Goal: Use online tool/utility: Utilize a website feature to perform a specific function

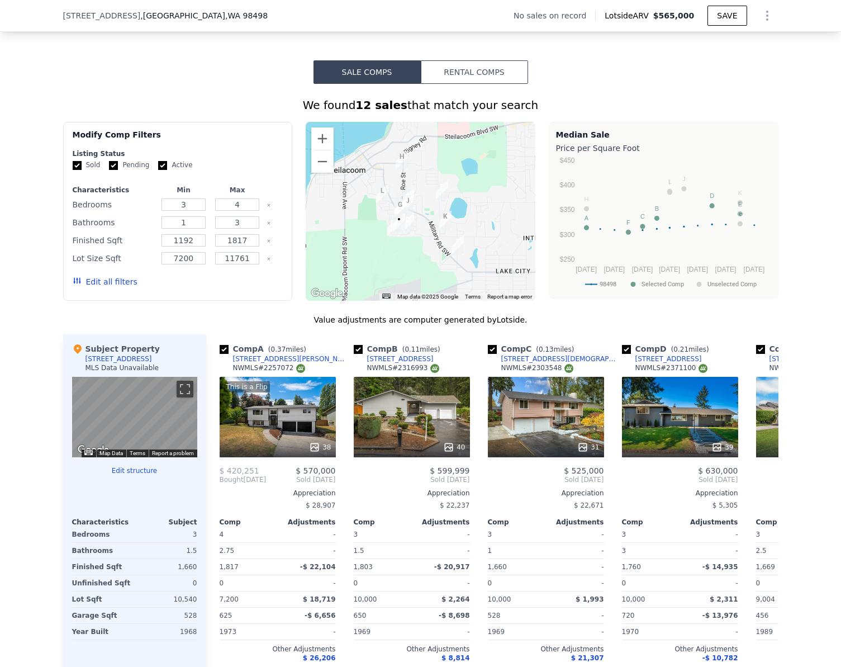
scroll to position [894, 0]
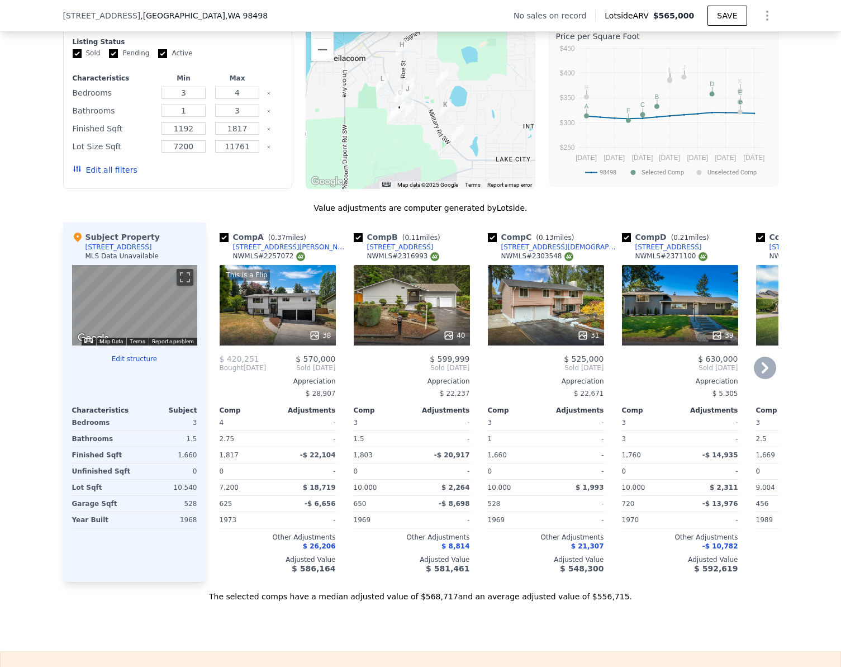
click at [409, 316] on div "40" at bounding box center [412, 305] width 116 height 80
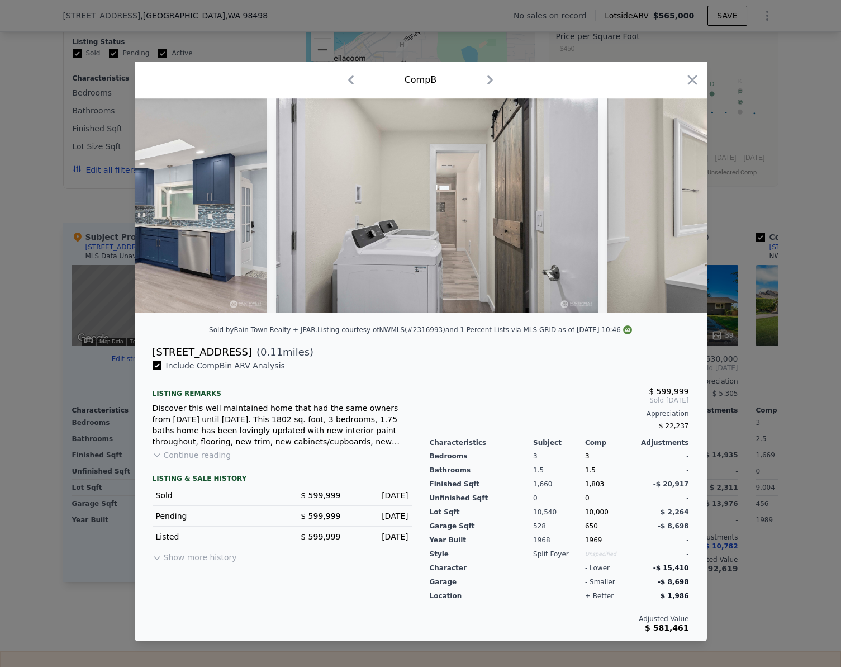
scroll to position [0, 8100]
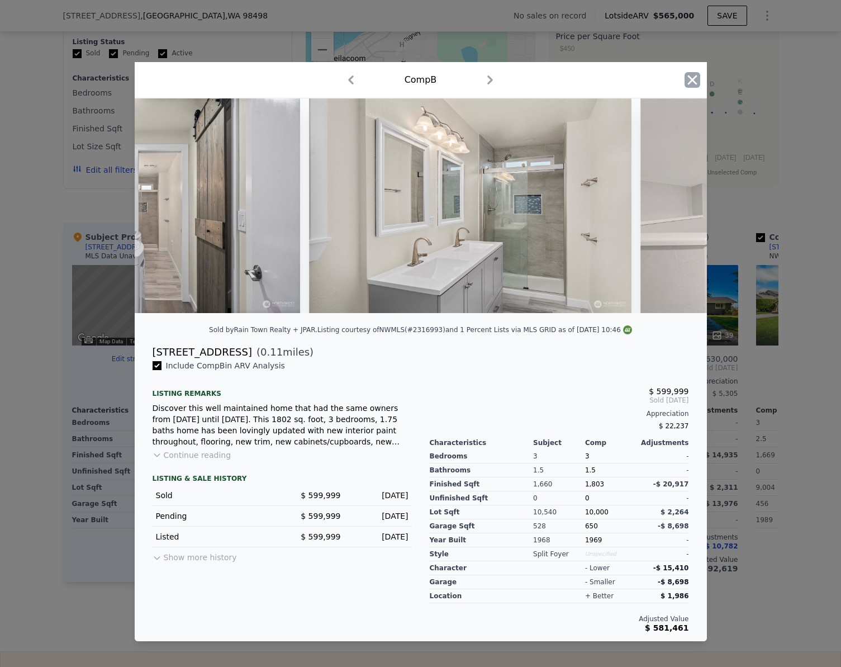
click at [696, 79] on icon "button" at bounding box center [693, 80] width 10 height 10
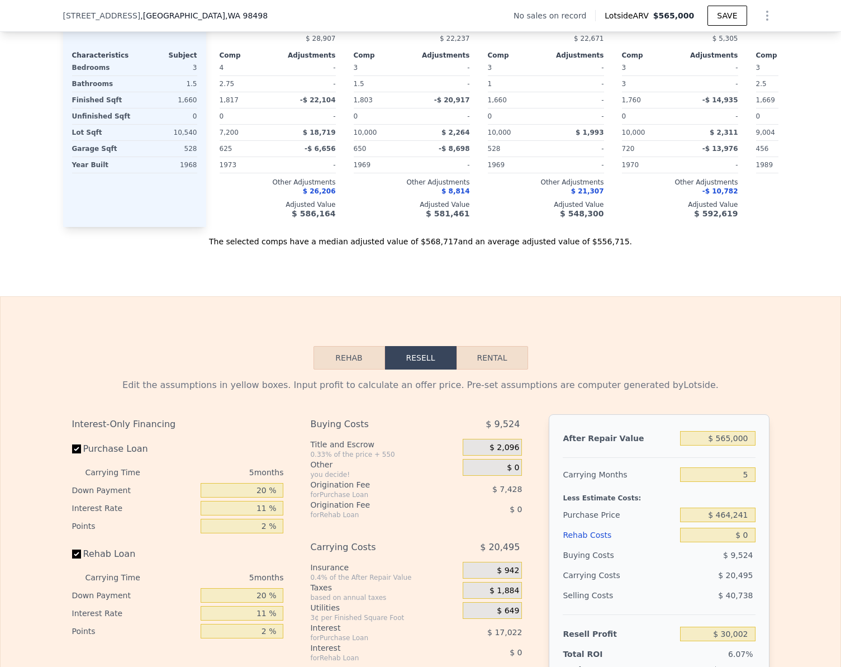
scroll to position [1397, 0]
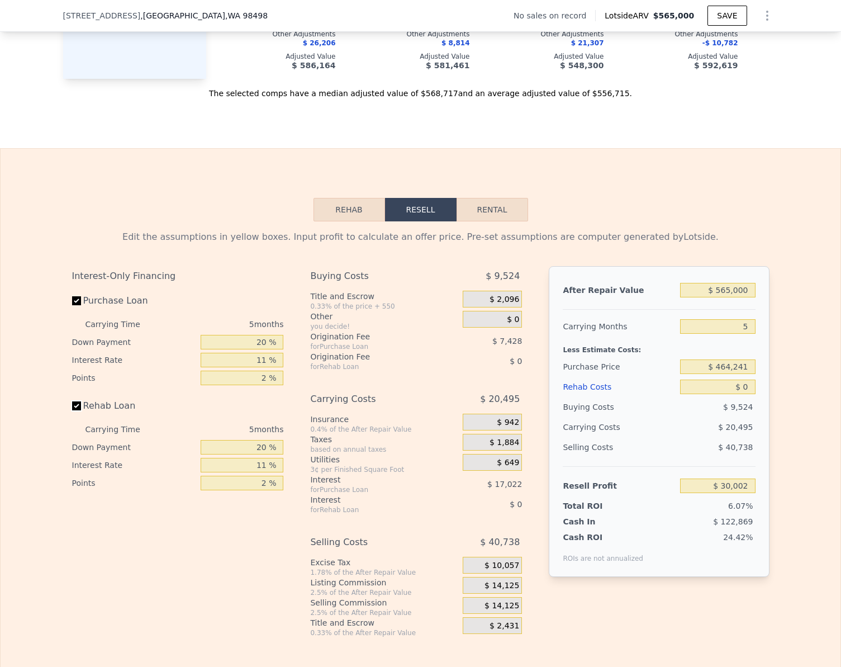
click at [73, 410] on input "Rehab Loan" at bounding box center [76, 405] width 9 height 9
checkbox input "true"
click at [332, 221] on button "Rehab" at bounding box center [350, 209] width 72 height 23
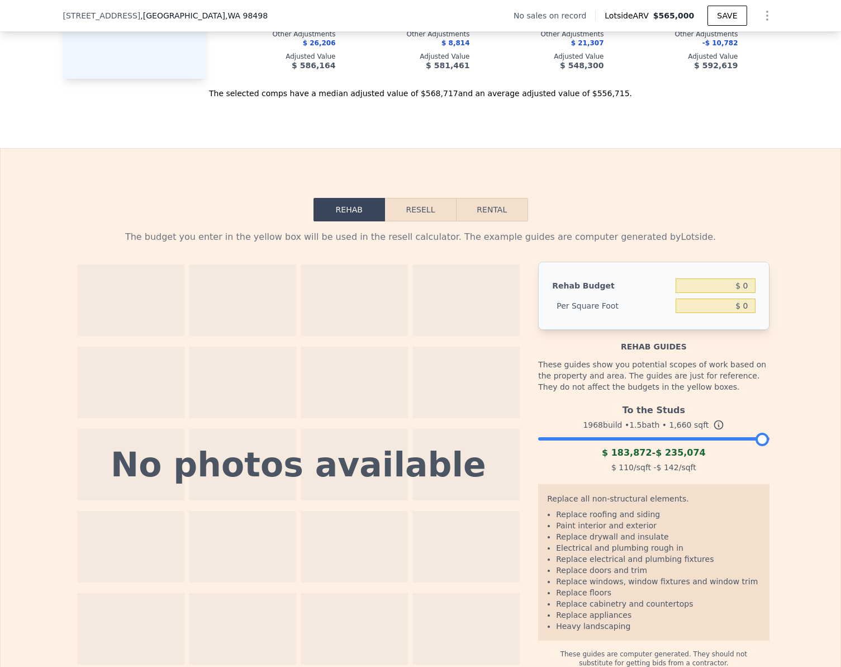
click at [603, 439] on div at bounding box center [653, 436] width 231 height 7
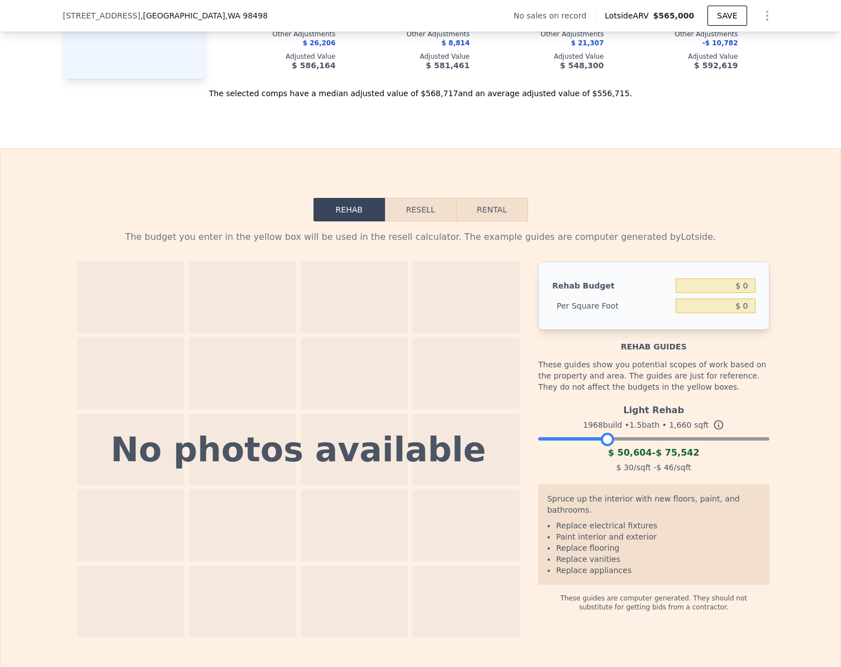
click at [622, 439] on div at bounding box center [653, 436] width 231 height 7
click at [636, 439] on div at bounding box center [653, 436] width 231 height 7
click at [416, 221] on button "Resell" at bounding box center [420, 209] width 71 height 23
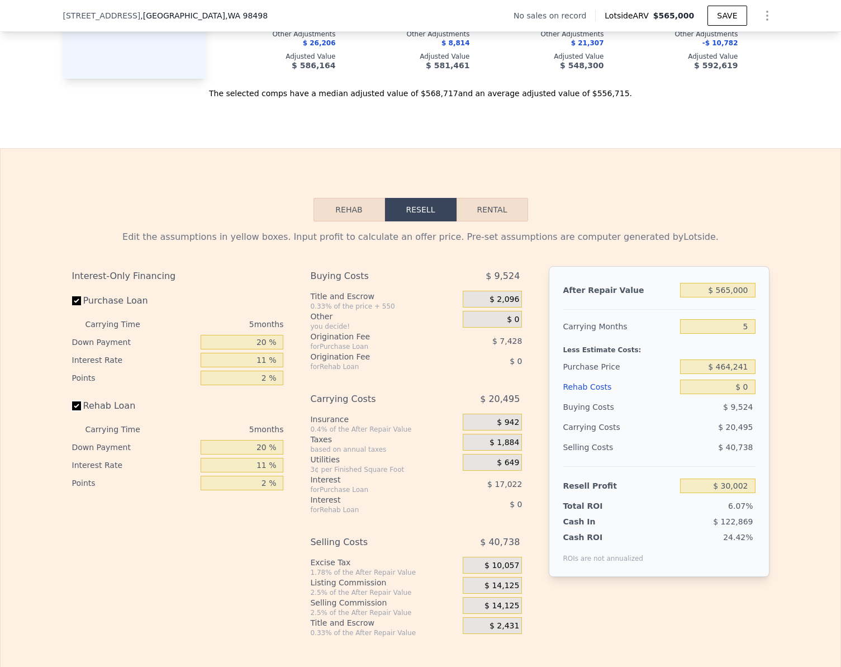
click at [72, 410] on input "Rehab Loan" at bounding box center [76, 405] width 9 height 9
checkbox input "false"
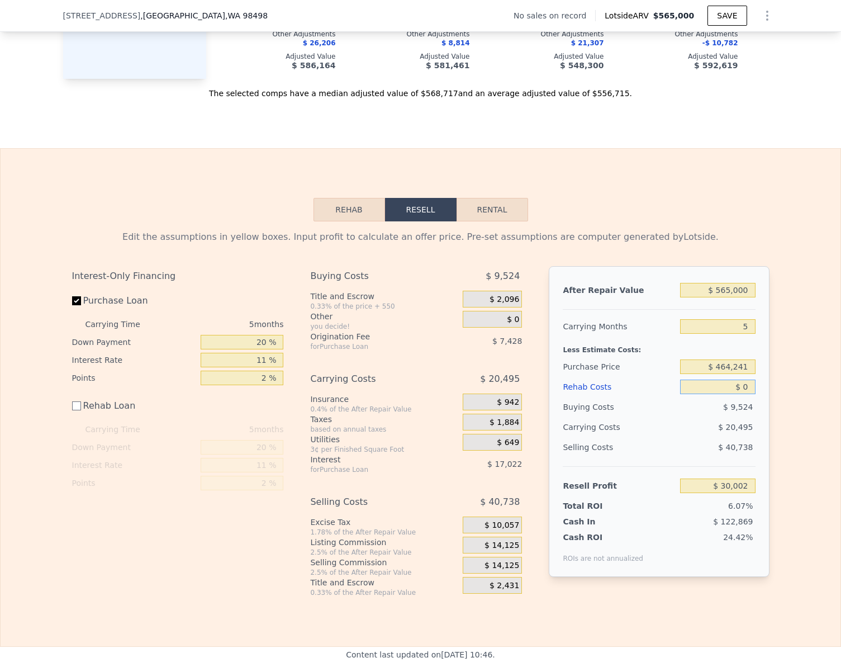
click at [743, 394] on input "$ 0" at bounding box center [717, 387] width 75 height 15
click at [745, 297] on input "$ 565,000" at bounding box center [717, 290] width 75 height 15
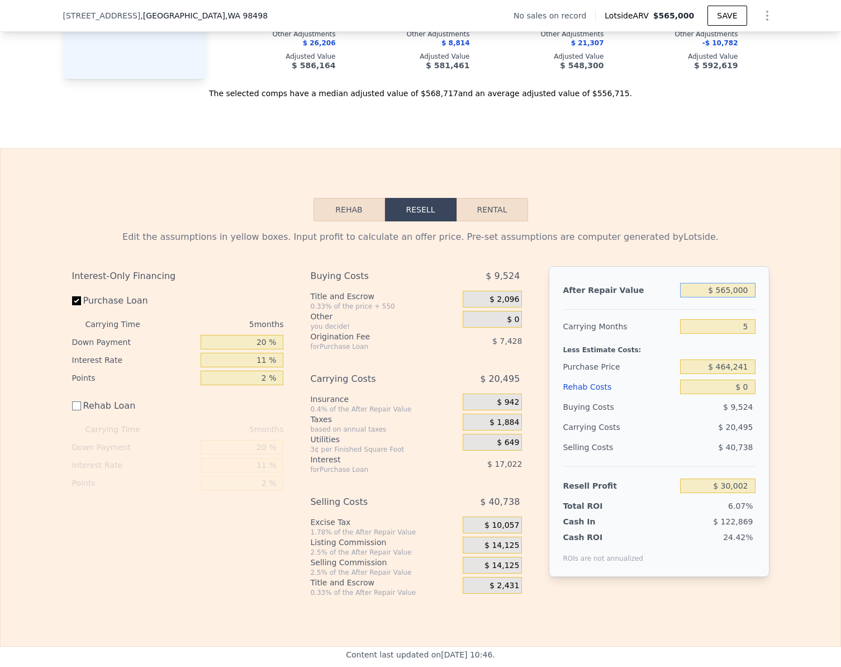
click at [745, 297] on input "$ 565,000" at bounding box center [717, 290] width 75 height 15
click at [799, 383] on div "Edit the assumptions in yellow boxes. Input profit to calculate an offer price.…" at bounding box center [421, 409] width 840 height 376
click at [741, 394] on input "$ 0" at bounding box center [717, 387] width 75 height 15
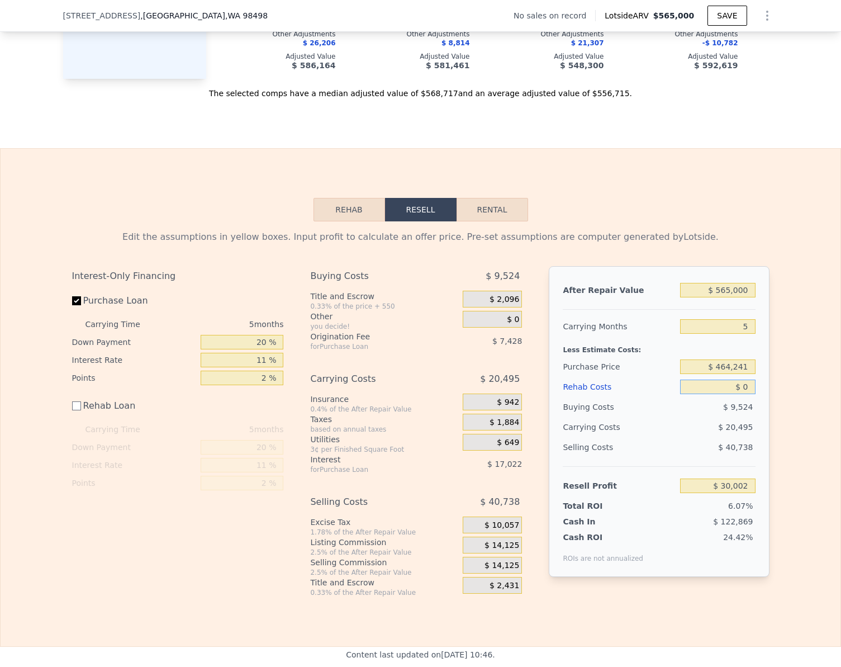
drag, startPoint x: 367, startPoint y: 216, endPoint x: 363, endPoint y: 221, distance: 6.4
click at [367, 216] on button "Rehab" at bounding box center [350, 209] width 72 height 23
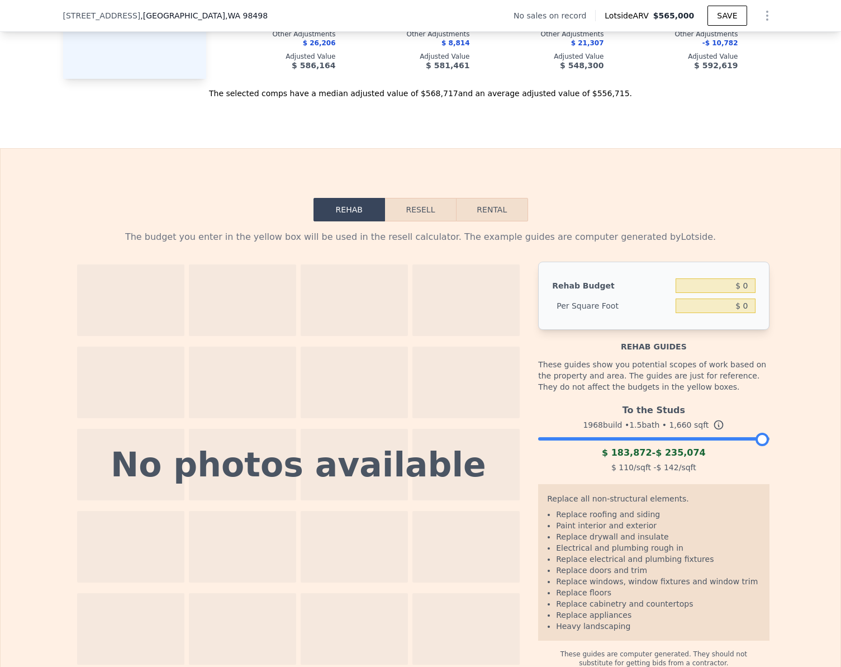
click at [604, 439] on div at bounding box center [653, 436] width 231 height 7
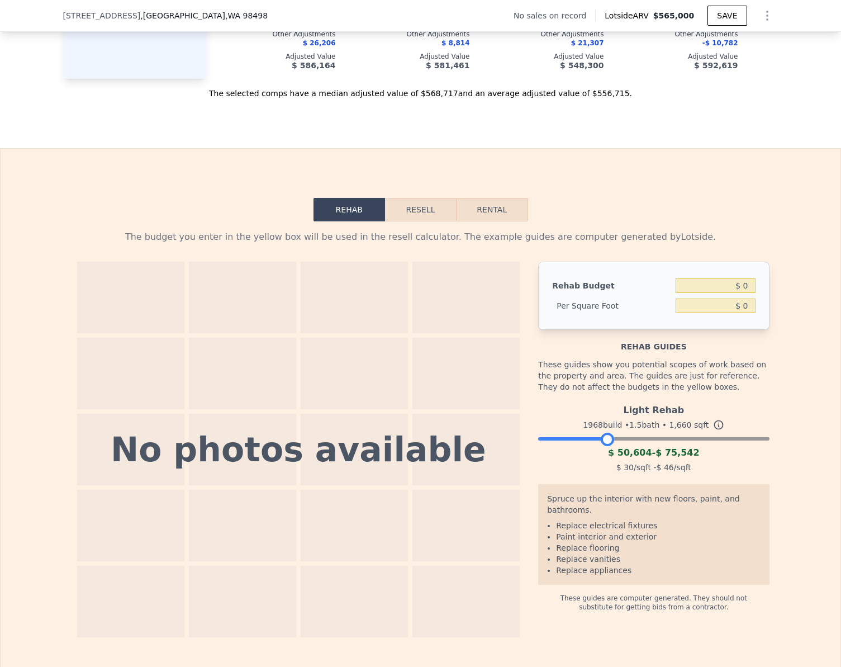
click at [433, 221] on button "Resell" at bounding box center [420, 209] width 71 height 23
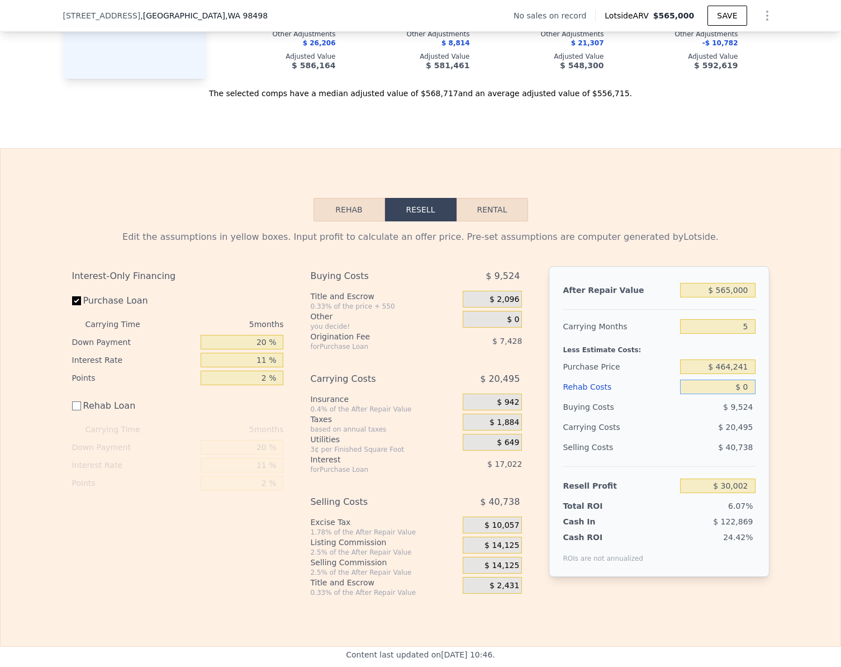
click at [747, 394] on input "$ 0" at bounding box center [717, 387] width 75 height 15
type input "$ 7"
type input "$ 29,995"
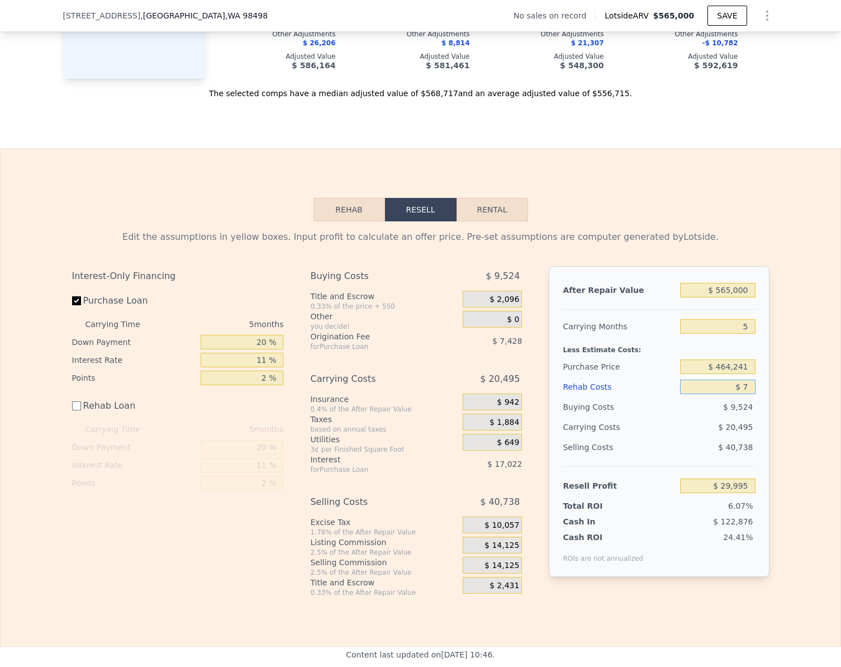
type input "$ 75"
type input "$ 29,927"
type input "$ 750"
type input "$ 29,252"
type input "$ 75,000"
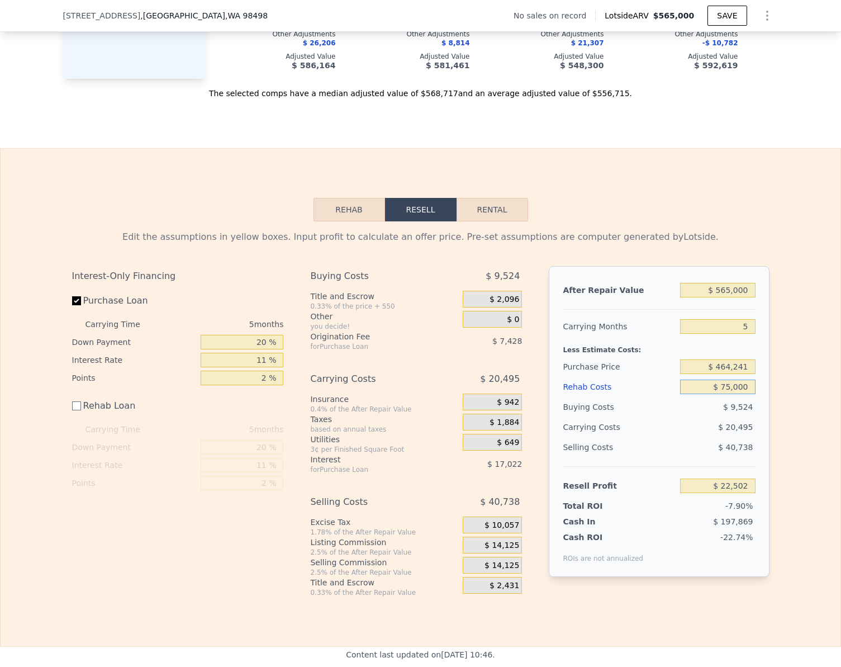
type input "-$ 44,998"
type input "$ 75,000"
click at [742, 493] on input "-$ 44,998" at bounding box center [717, 485] width 75 height 15
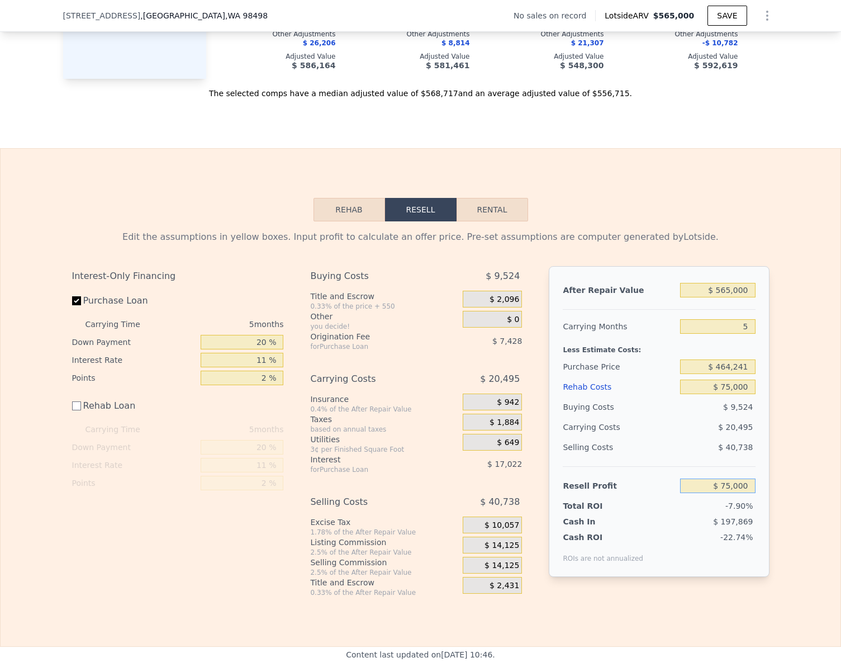
type input "$ 75,000"
click at [805, 497] on div "Edit the assumptions in yellow boxes. Input profit to calculate an offer price.…" at bounding box center [421, 409] width 840 height 376
type input "$ 350,604"
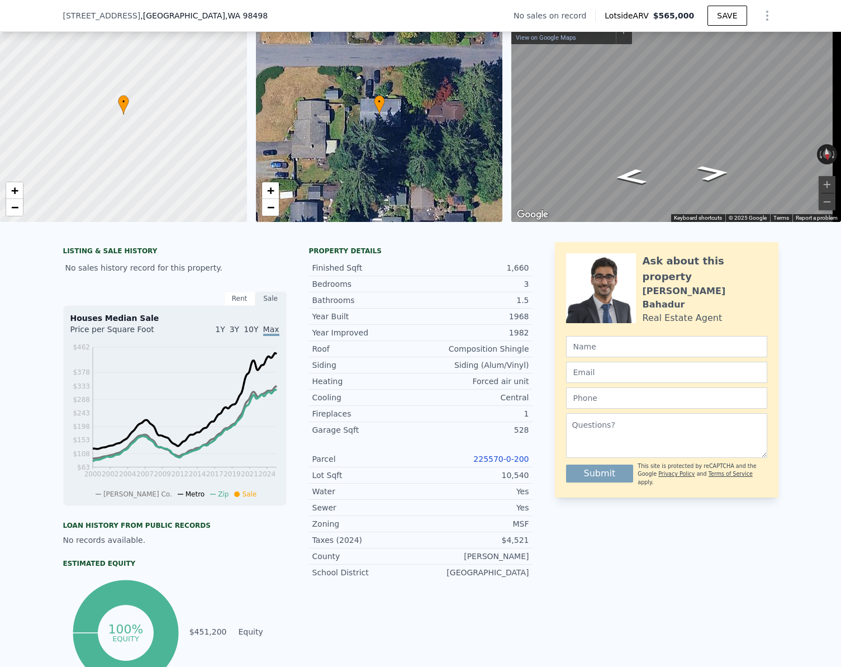
scroll to position [4, 0]
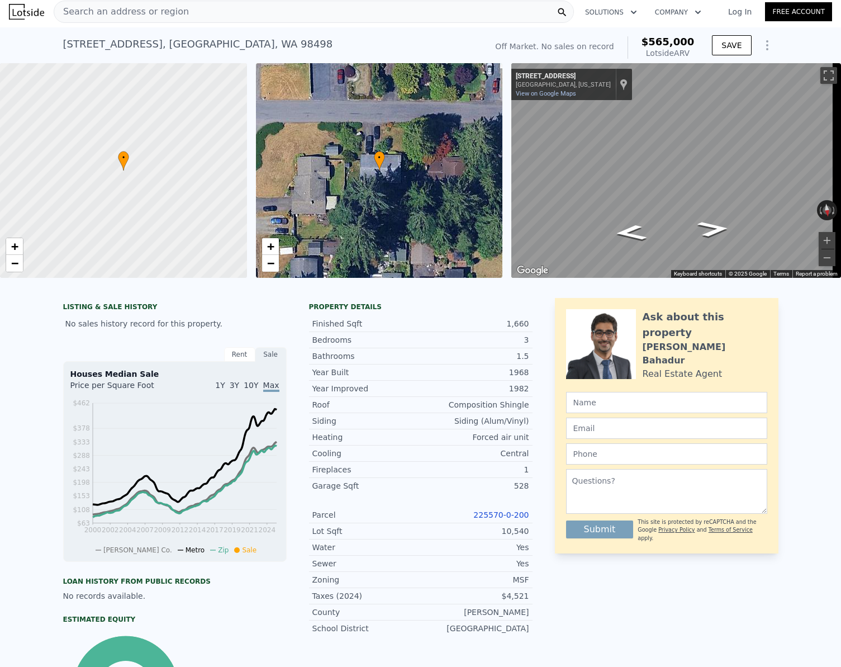
checkbox input "true"
type input "$ 0"
type input "$ 30,002"
click at [111, 16] on span "Search an address or region" at bounding box center [121, 11] width 135 height 13
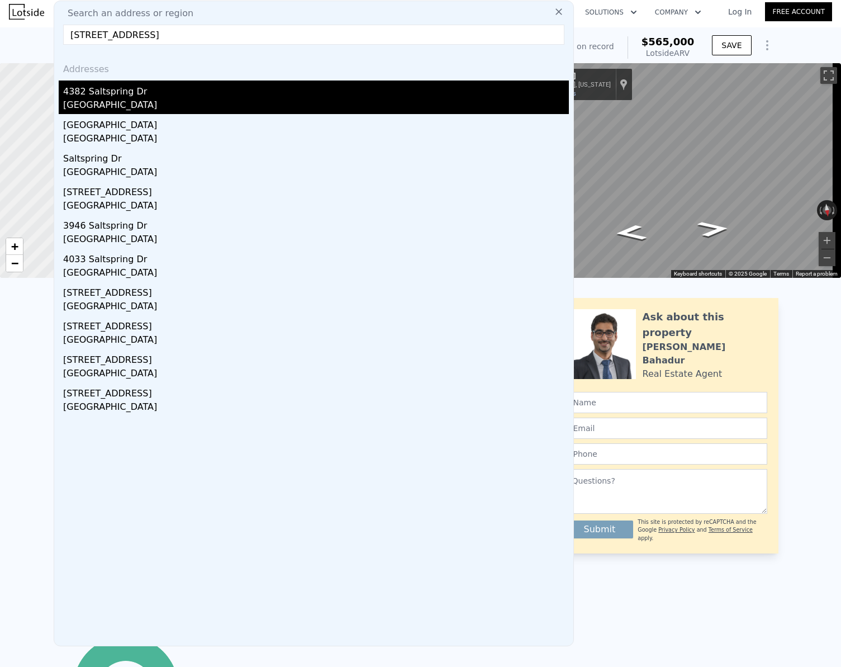
type input "[STREET_ADDRESS]"
click at [121, 98] on div "[GEOGRAPHIC_DATA]" at bounding box center [316, 106] width 506 height 16
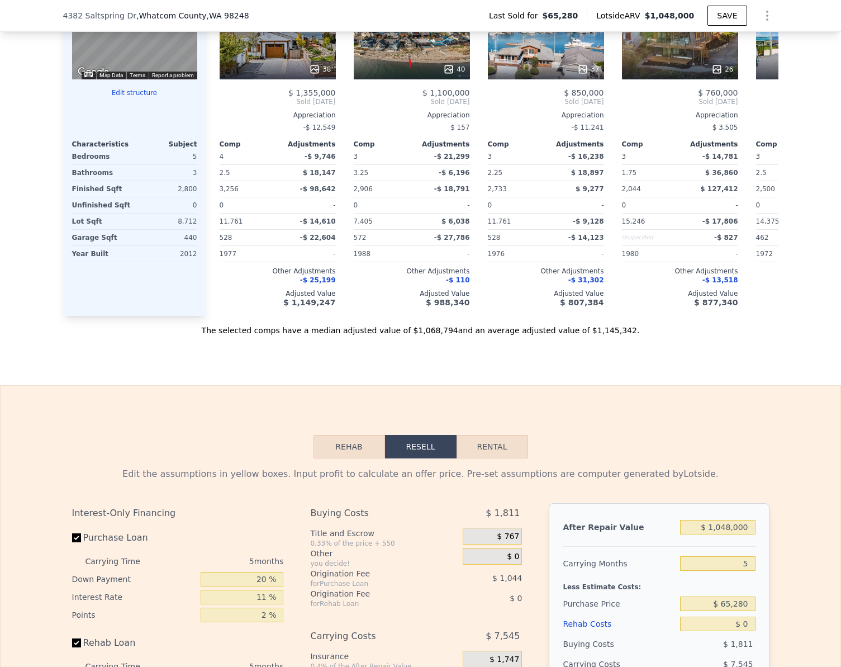
scroll to position [1342, 0]
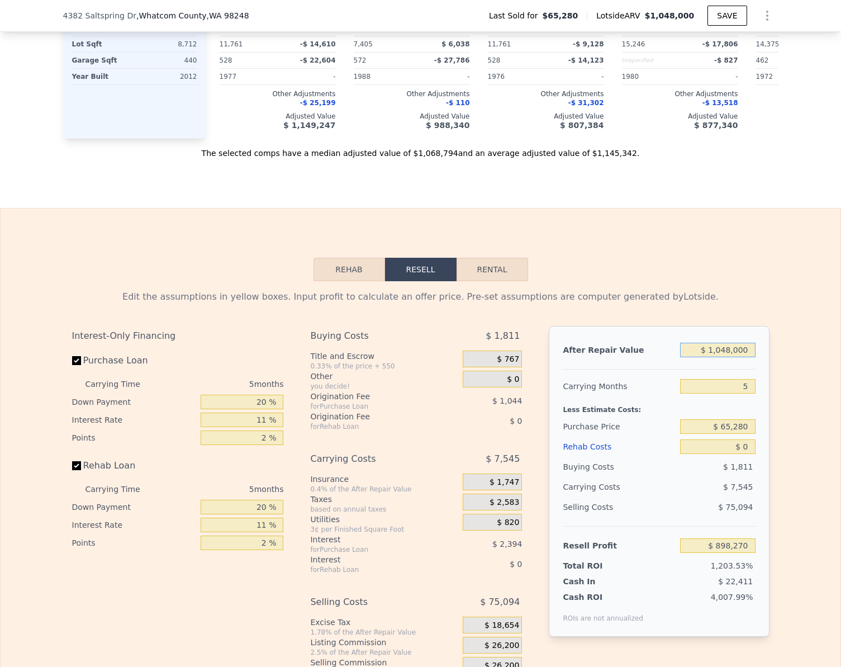
click at [751, 357] on input "$ 1,048,000" at bounding box center [717, 350] width 75 height 15
type input "$ 9"
type input "-$ 73,430"
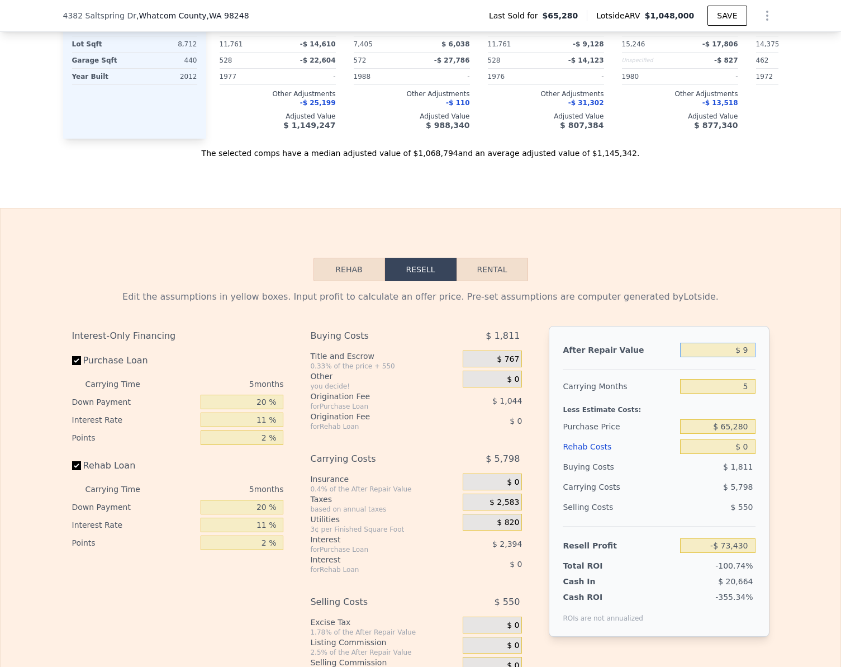
type input "$ 95"
type input "-$ 73,350"
type input "$ 950"
type input "-$ 72,559"
type input "$ 9,500"
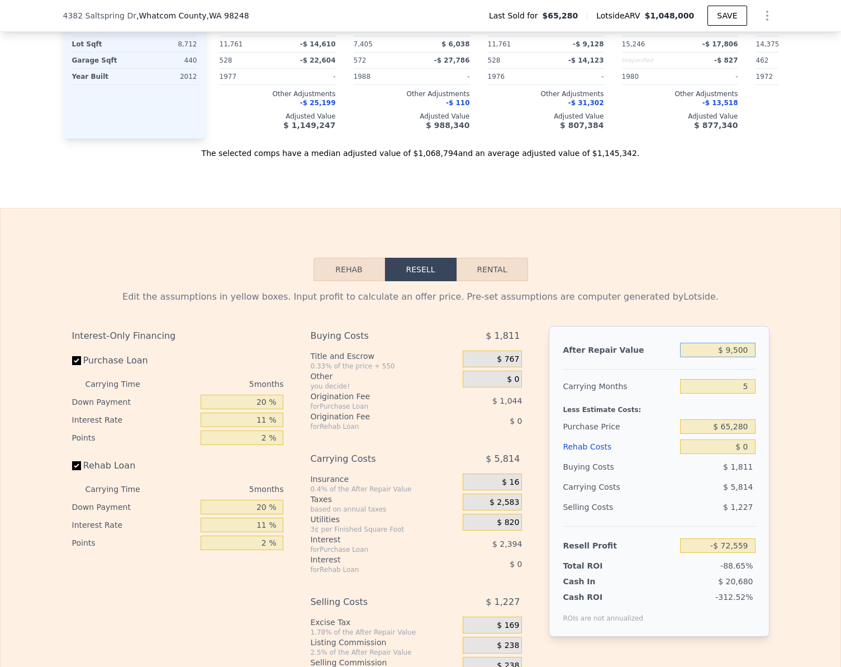
type input "-$ 64,632"
type input "$ 95,000"
type input "$ 14,646"
type input "$ 950,000"
type input "$ 807,404"
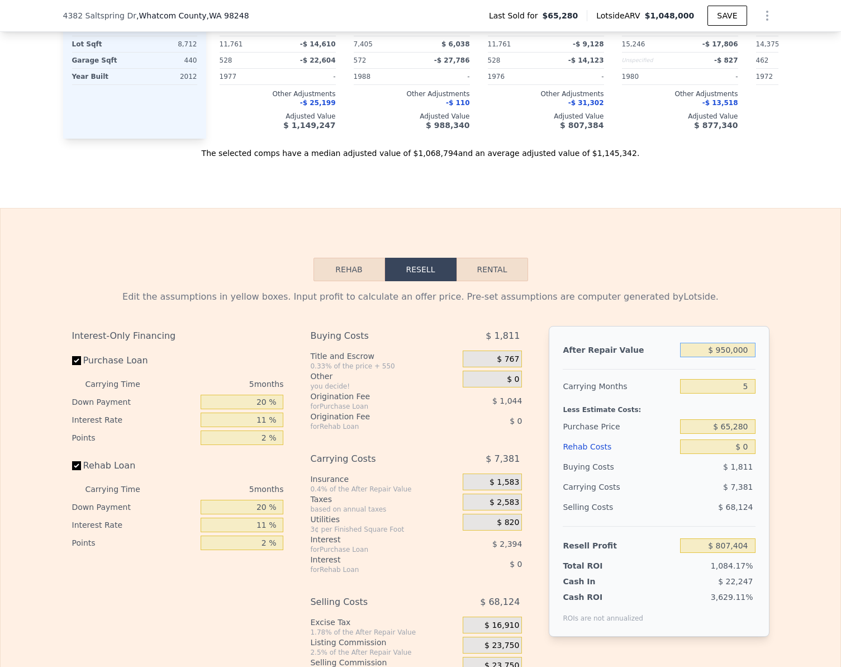
type input "$ 950,000"
click at [828, 497] on div "Edit the assumptions in yellow boxes. Input profit to calculate an offer price.…" at bounding box center [421, 489] width 840 height 416
click at [750, 434] on input "$ 65,280" at bounding box center [717, 426] width 75 height 15
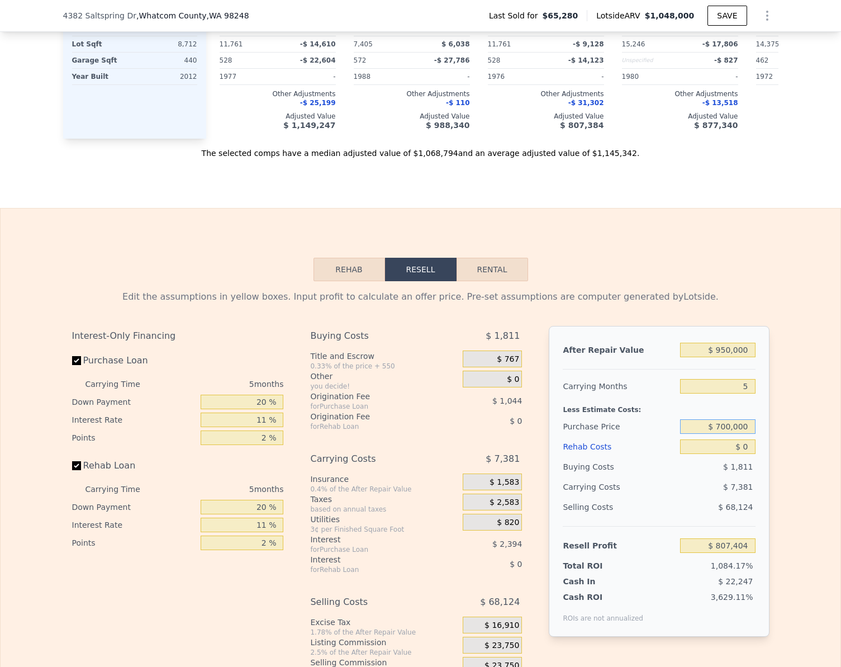
type input "$ 700,000"
click at [779, 452] on div "Edit the assumptions in yellow boxes. Input profit to calculate an offer price.…" at bounding box center [421, 489] width 840 height 416
type input "$ 137,144"
click at [72, 470] on input "Rehab Loan" at bounding box center [76, 465] width 9 height 9
checkbox input "false"
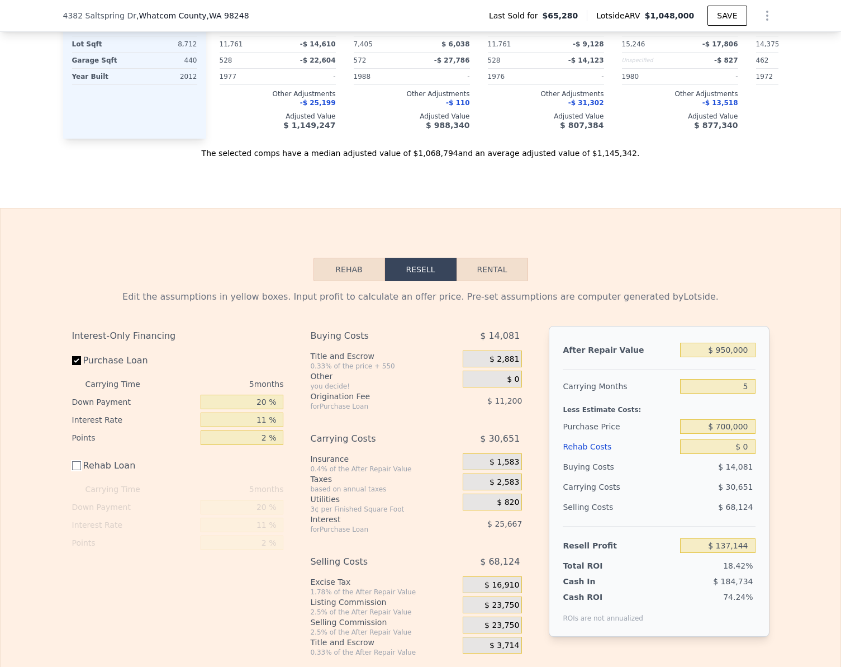
click at [340, 281] on button "Rehab" at bounding box center [350, 269] width 72 height 23
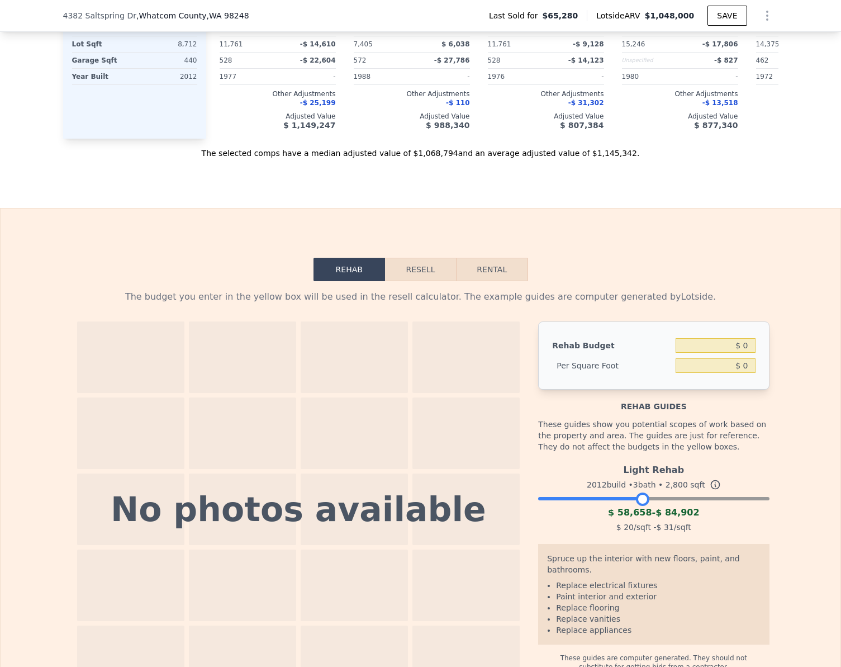
click at [639, 499] on div at bounding box center [653, 495] width 231 height 7
click at [421, 281] on button "Resell" at bounding box center [420, 269] width 71 height 23
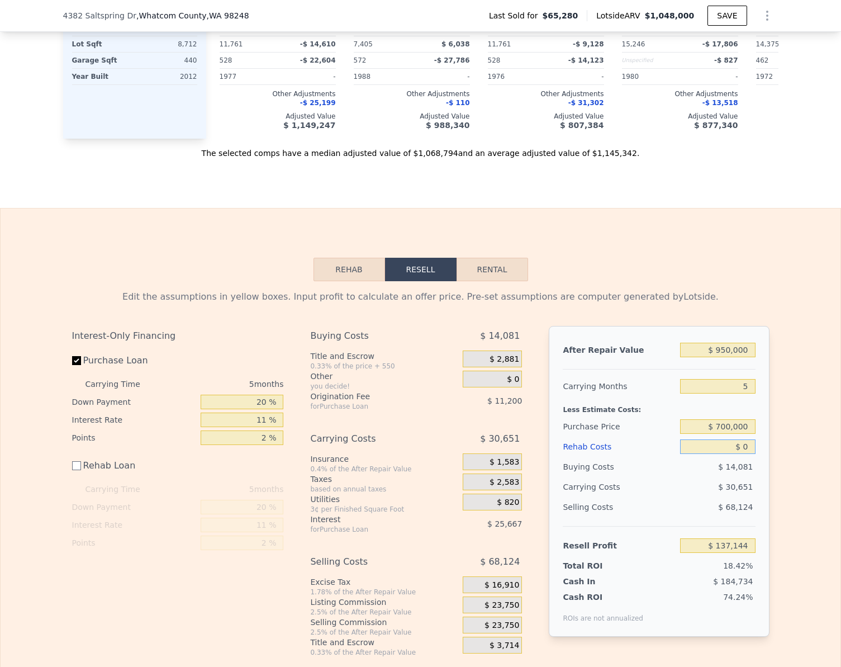
click at [748, 454] on input "$ 0" at bounding box center [717, 446] width 75 height 15
type input "$ 1"
type input "$ 137,143"
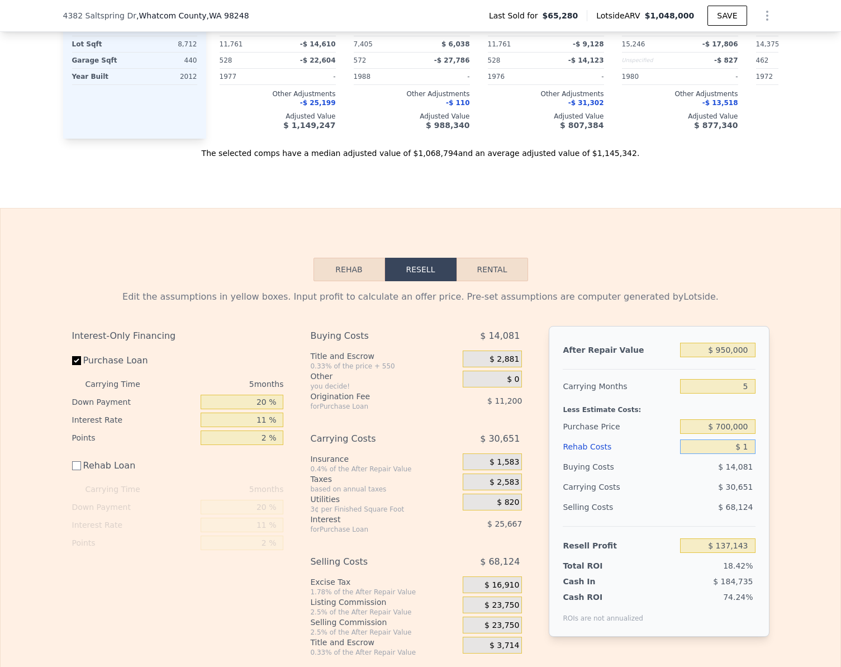
type input "$ 10"
type input "$ 137,134"
type input "$ 100"
type input "$ 137,044"
type input "$ 1,000"
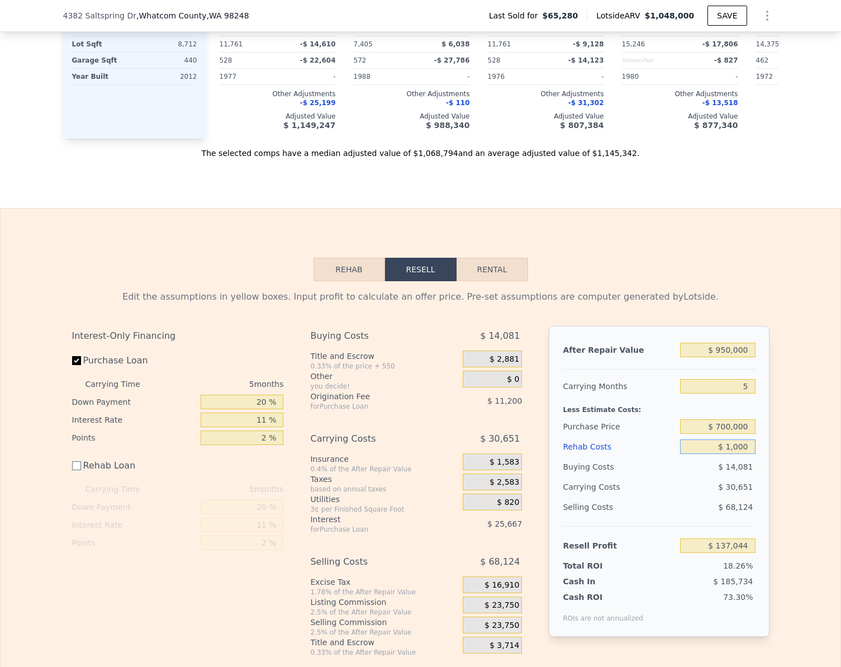
type input "$ 136,144"
type input "$ 10,000"
type input "$ 127,144"
type input "$ 100,000"
type input "$ 37,144"
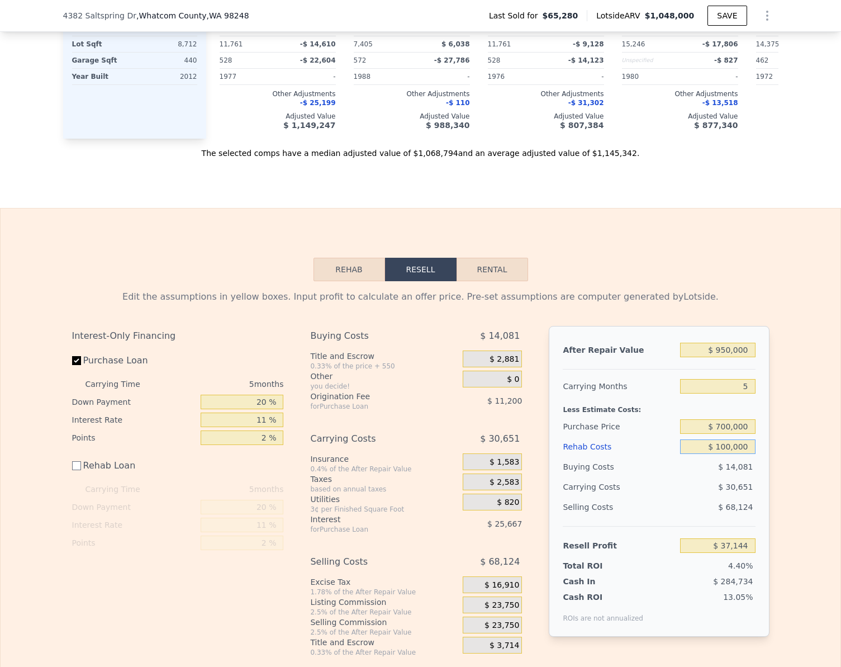
type input "$ 100,000"
click at [740, 553] on input "$ 37,144" at bounding box center [717, 545] width 75 height 15
type input "$ 100,000"
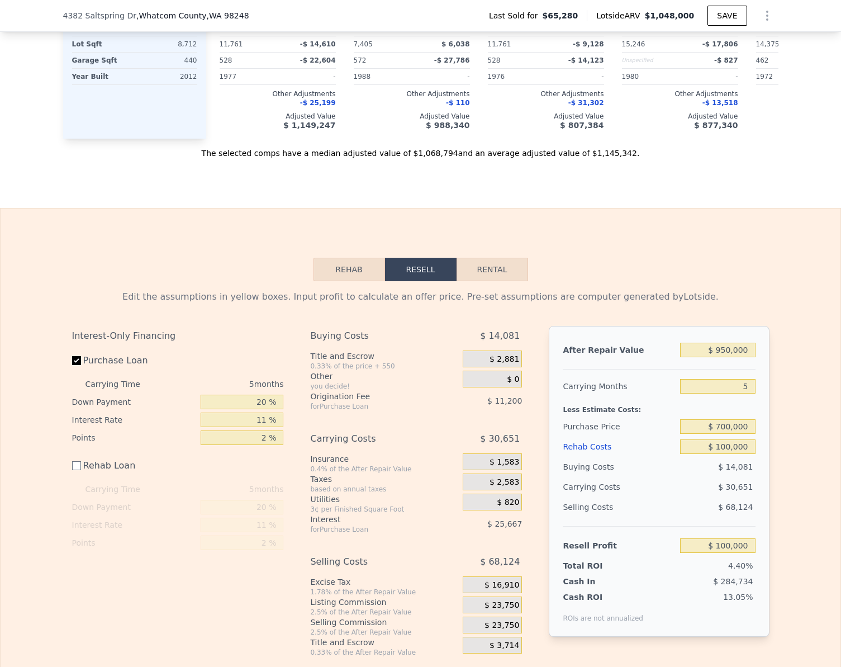
click at [783, 533] on div "Edit the assumptions in yellow boxes. Input profit to calculate an offer price.…" at bounding box center [421, 469] width 840 height 376
type input "$ 640,474"
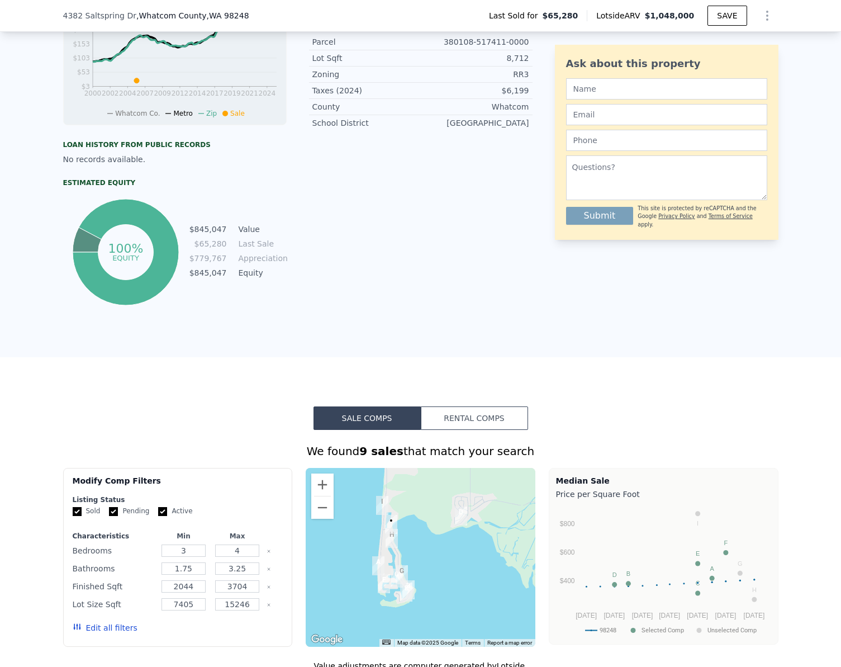
scroll to position [443, 0]
